Goal: Task Accomplishment & Management: Manage account settings

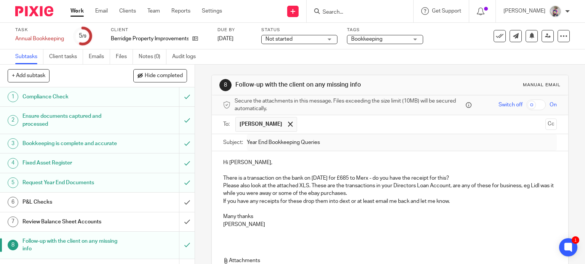
scroll to position [88, 0]
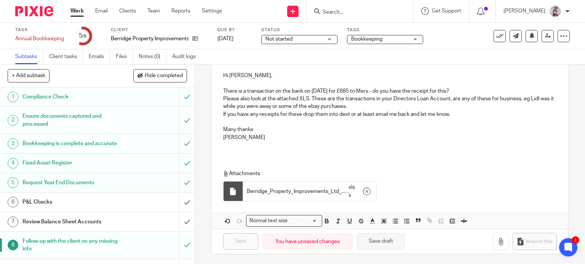
click at [368, 239] on button "Save draft" at bounding box center [381, 242] width 48 height 16
click at [97, 57] on link "Emails" at bounding box center [99, 56] width 21 height 15
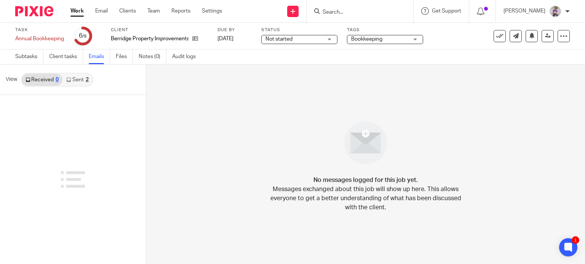
click at [76, 78] on link "Sent 2" at bounding box center [77, 80] width 30 height 12
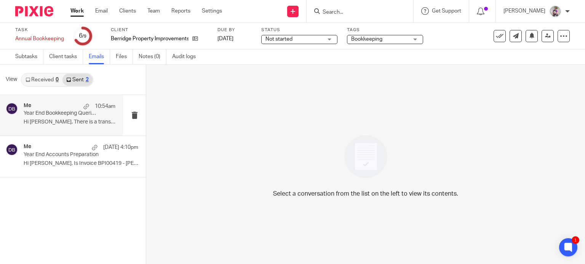
click at [48, 119] on p "Hi Mike, There is a transaction on the bank..." at bounding box center [70, 122] width 92 height 6
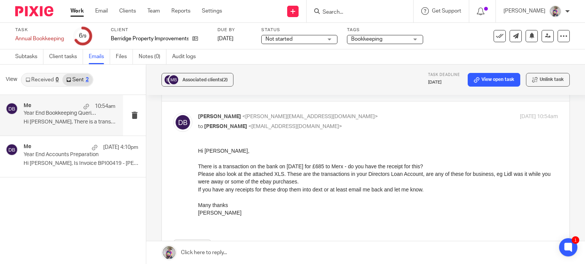
scroll to position [129, 0]
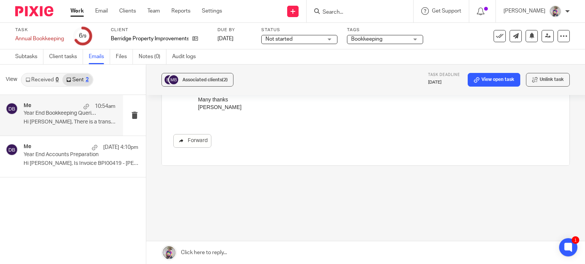
click at [190, 138] on link "Forward" at bounding box center [192, 141] width 38 height 14
click at [52, 152] on p "Year End Accounts Preparation" at bounding box center [60, 155] width 73 height 6
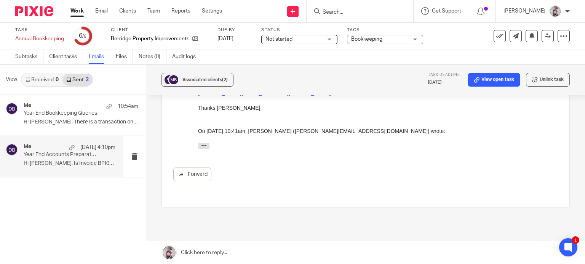
scroll to position [149, 0]
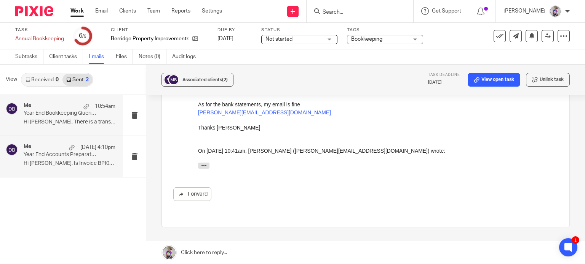
click at [44, 107] on div "Me 10:54am" at bounding box center [70, 107] width 92 height 8
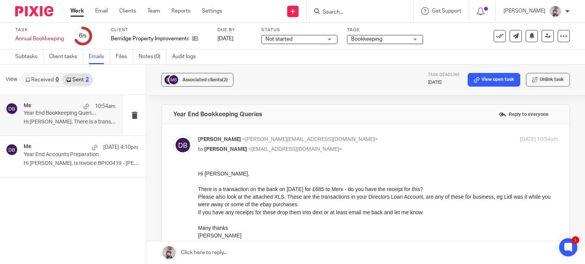
scroll to position [30, 0]
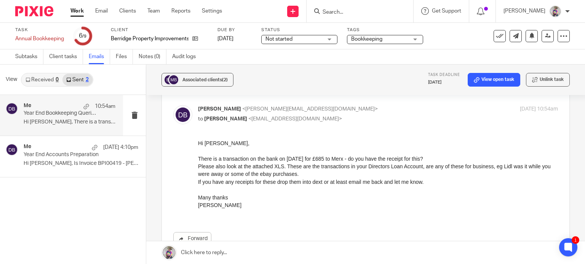
click at [349, 8] on form at bounding box center [362, 11] width 81 height 10
click at [348, 10] on input "Search" at bounding box center [356, 12] width 69 height 7
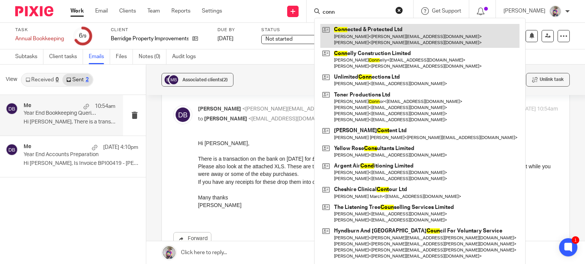
type input "conn"
click at [363, 32] on link at bounding box center [419, 36] width 199 height 24
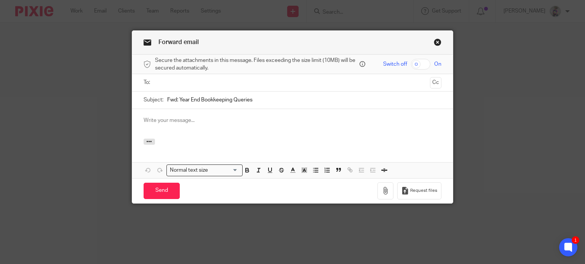
click at [434, 41] on link "Close this dialog window" at bounding box center [437, 43] width 8 height 10
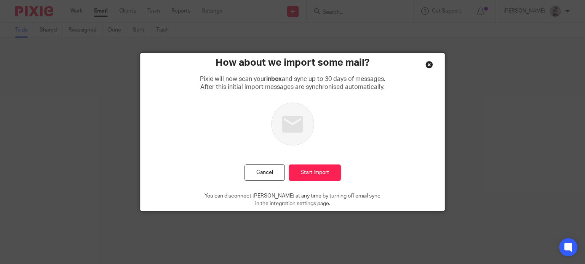
click at [426, 65] on div "Close this dialog window" at bounding box center [429, 65] width 8 height 8
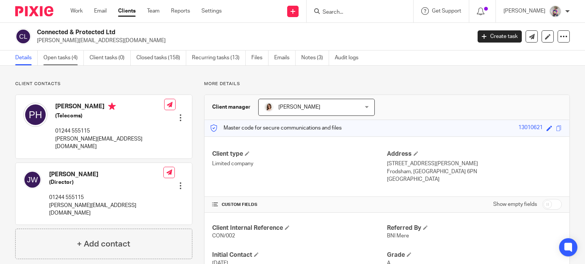
click at [62, 62] on link "Open tasks (4)" at bounding box center [63, 58] width 40 height 15
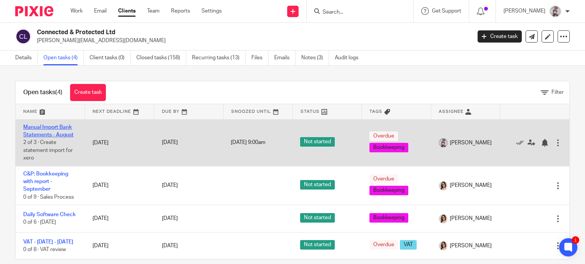
click at [53, 129] on link "Manual Import Bank Statements - August" at bounding box center [48, 131] width 50 height 13
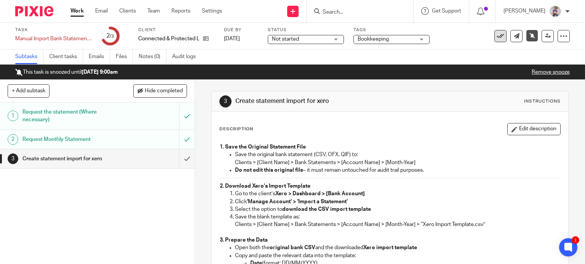
click at [499, 39] on button at bounding box center [500, 36] width 12 height 12
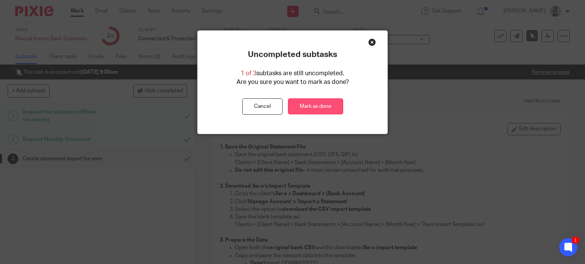
click at [313, 105] on link "Mark as done" at bounding box center [315, 107] width 55 height 16
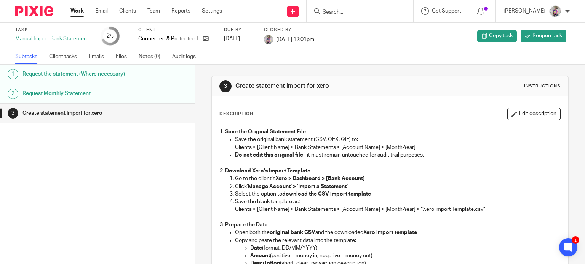
click at [358, 9] on input "Search" at bounding box center [356, 12] width 69 height 7
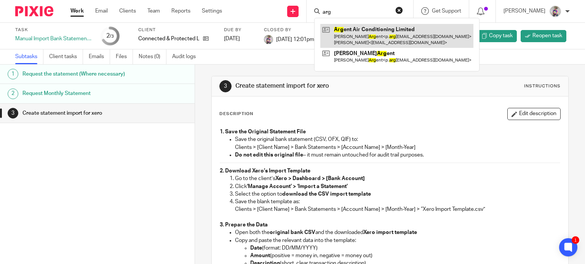
type input "arg"
click at [352, 36] on link at bounding box center [396, 36] width 153 height 24
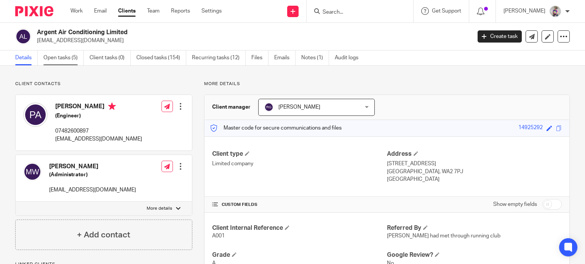
click at [61, 54] on link "Open tasks (5)" at bounding box center [63, 58] width 40 height 15
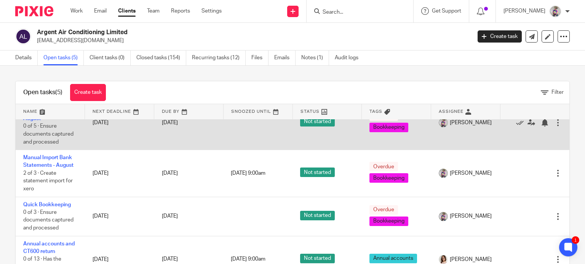
scroll to position [55, 0]
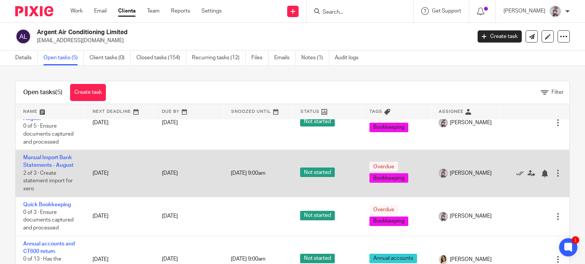
click at [48, 161] on td "Manual Import Bank Statements - [DATE] of 3 · Create statement import for xero" at bounding box center [50, 173] width 69 height 47
click at [46, 166] on link "Manual Import Bank Statements - August" at bounding box center [48, 161] width 50 height 13
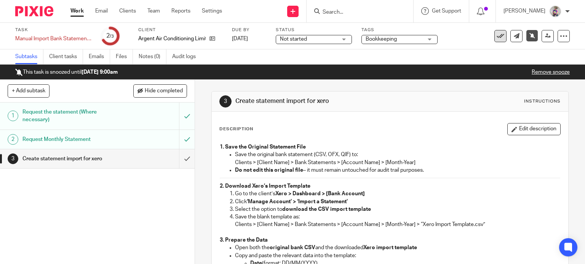
click at [496, 32] on button at bounding box center [500, 36] width 12 height 12
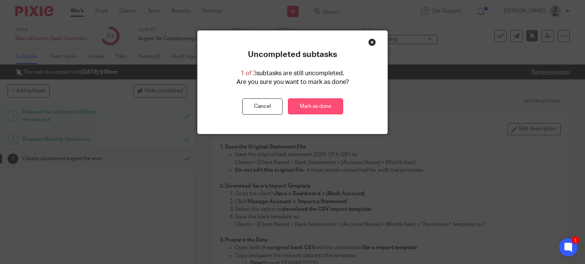
click at [309, 104] on link "Mark as done" at bounding box center [315, 107] width 55 height 16
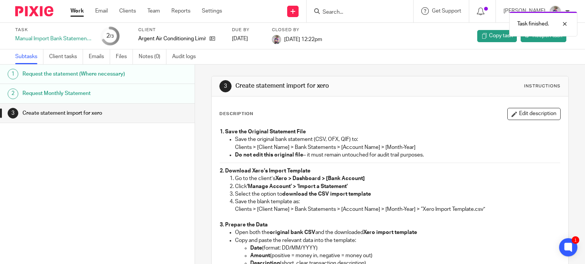
click at [82, 9] on link "Work" at bounding box center [76, 11] width 13 height 8
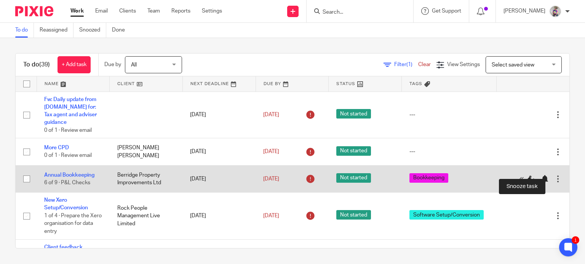
click at [540, 175] on div at bounding box center [544, 179] width 8 height 8
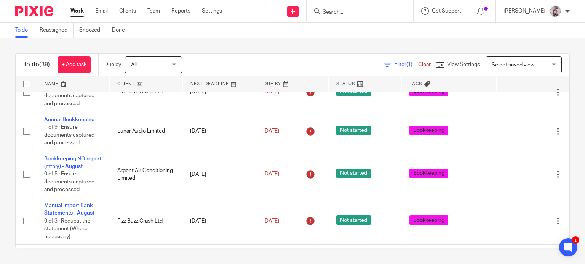
scroll to position [172, 0]
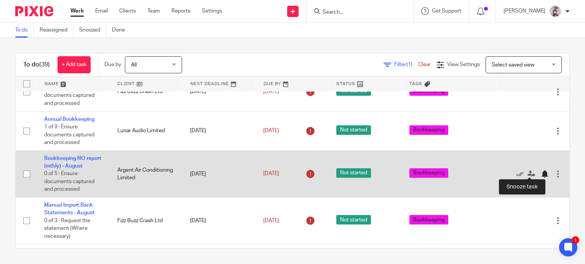
click at [540, 172] on div at bounding box center [544, 174] width 8 height 8
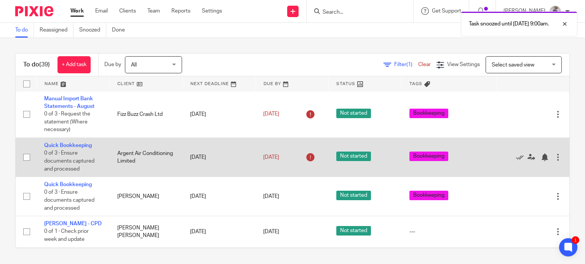
scroll to position [234, 0]
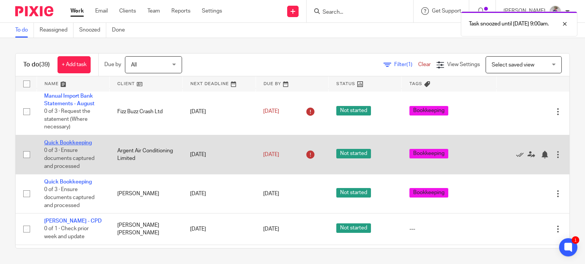
click at [80, 140] on link "Quick Bookkeeping" at bounding box center [68, 142] width 48 height 5
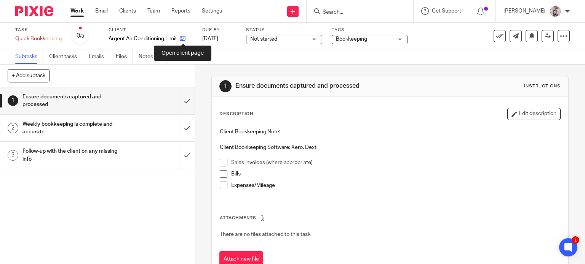
click at [183, 37] on icon at bounding box center [183, 39] width 6 height 6
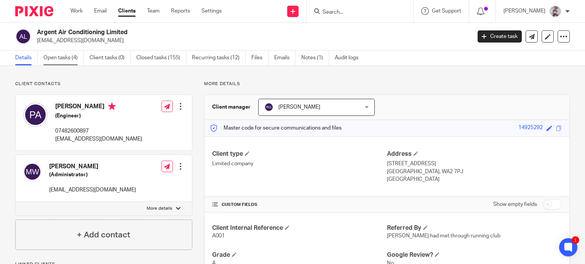
click at [67, 57] on link "Open tasks (4)" at bounding box center [63, 58] width 40 height 15
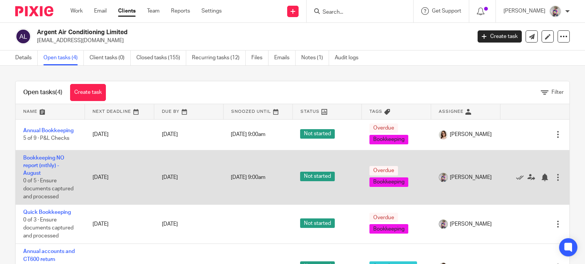
scroll to position [16, 0]
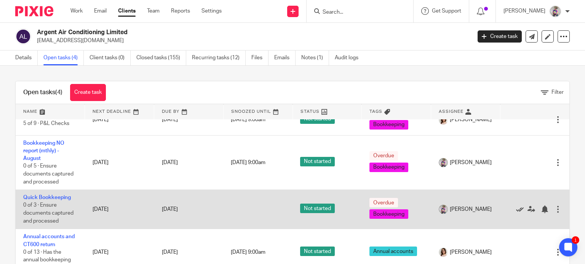
click at [516, 210] on icon at bounding box center [520, 210] width 8 height 8
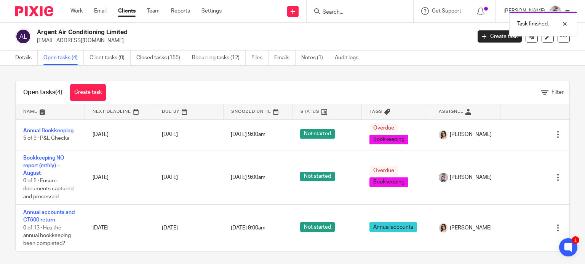
scroll to position [0, 0]
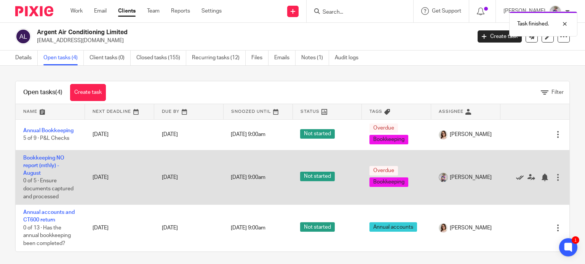
click at [516, 178] on icon at bounding box center [520, 178] width 8 height 8
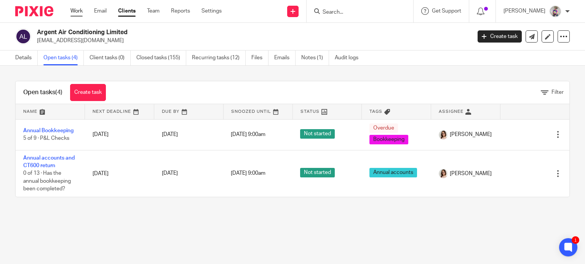
click at [75, 10] on link "Work" at bounding box center [76, 11] width 12 height 8
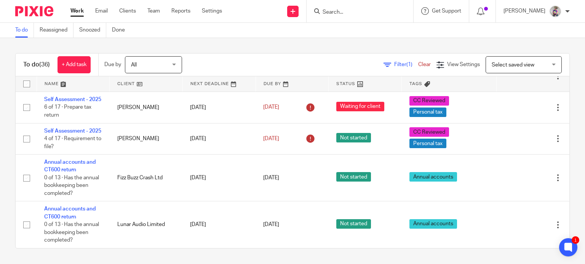
scroll to position [1300, 0]
click at [341, 12] on input "Search" at bounding box center [356, 12] width 69 height 7
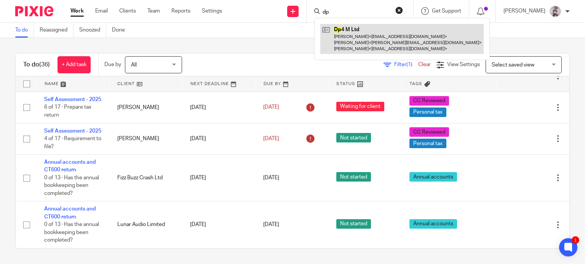
type input "dp"
click at [346, 35] on link at bounding box center [401, 39] width 163 height 30
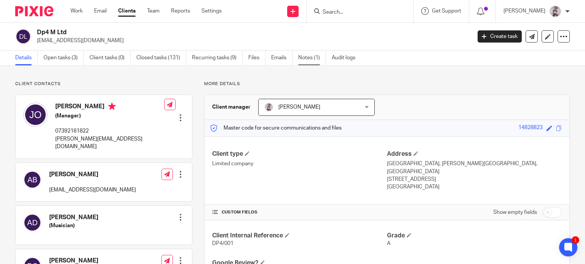
click at [309, 55] on link "Notes (1)" at bounding box center [312, 58] width 28 height 15
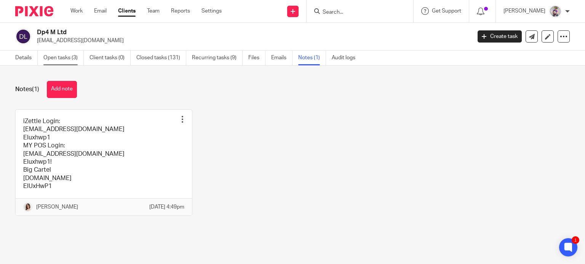
click at [69, 58] on link "Open tasks (3)" at bounding box center [63, 58] width 40 height 15
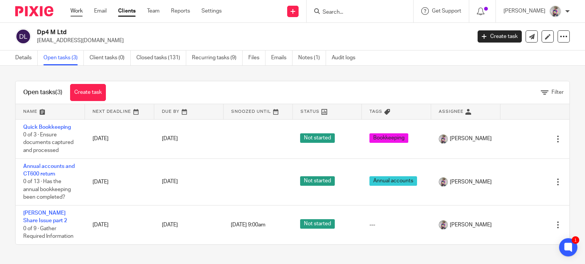
click at [76, 10] on link "Work" at bounding box center [76, 11] width 12 height 8
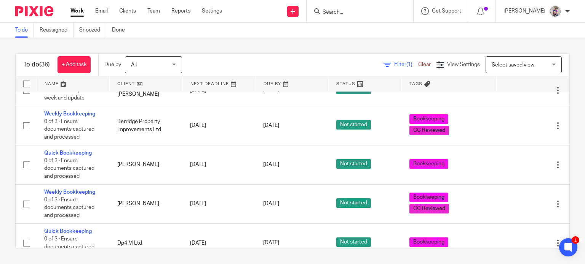
scroll to position [310, 0]
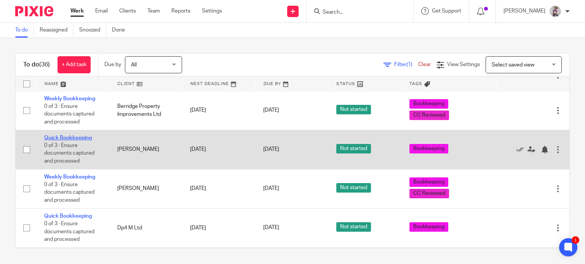
click at [67, 135] on link "Quick Bookkeeping" at bounding box center [68, 137] width 48 height 5
